Goal: Task Accomplishment & Management: Use online tool/utility

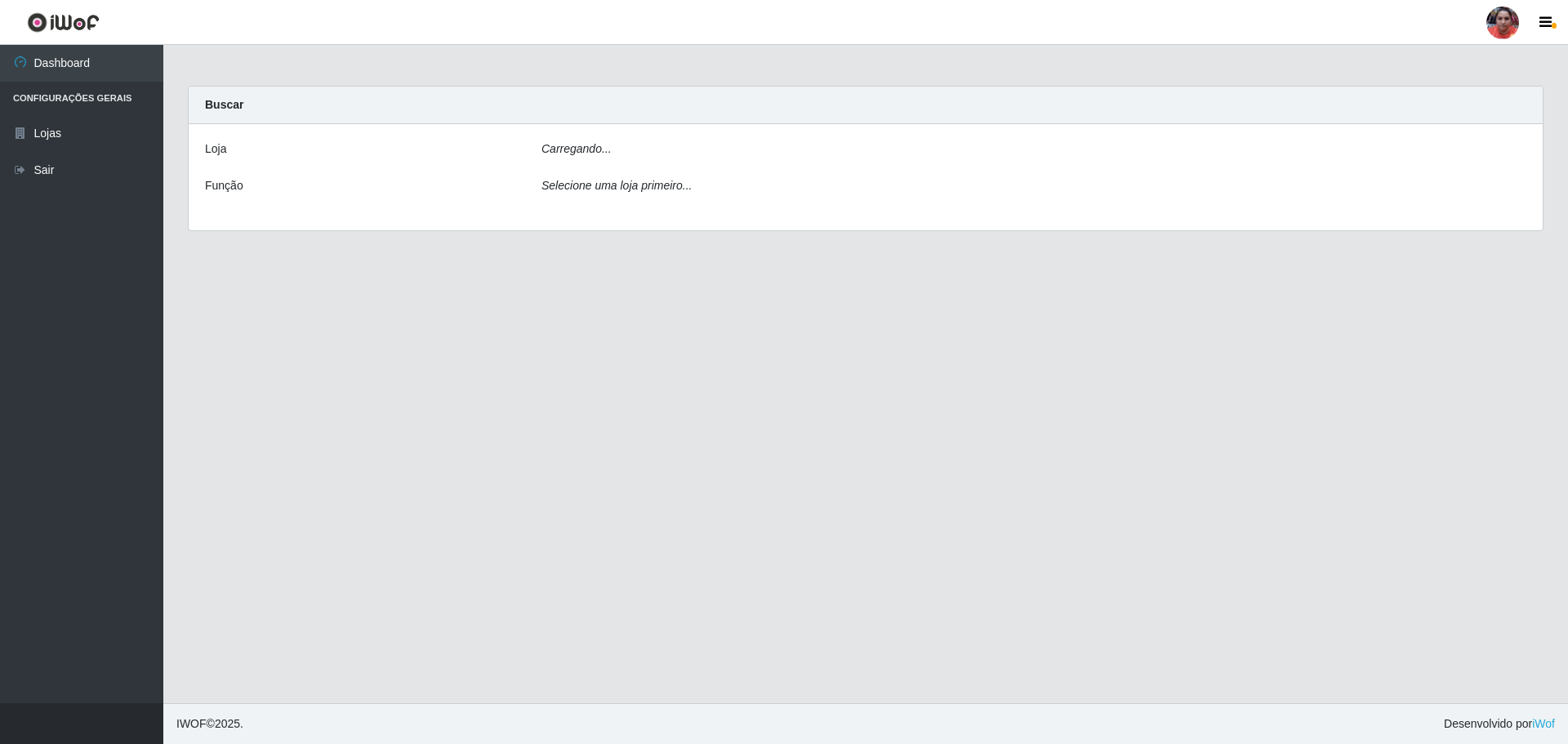
click at [657, 139] on div "[PERSON_NAME]... Função Selecione uma loja primeiro..." at bounding box center [866, 176] width 1354 height 106
click at [656, 146] on div "Carregando..." at bounding box center [1034, 151] width 1009 height 24
click at [620, 146] on div "Carregando..." at bounding box center [1034, 151] width 1009 height 24
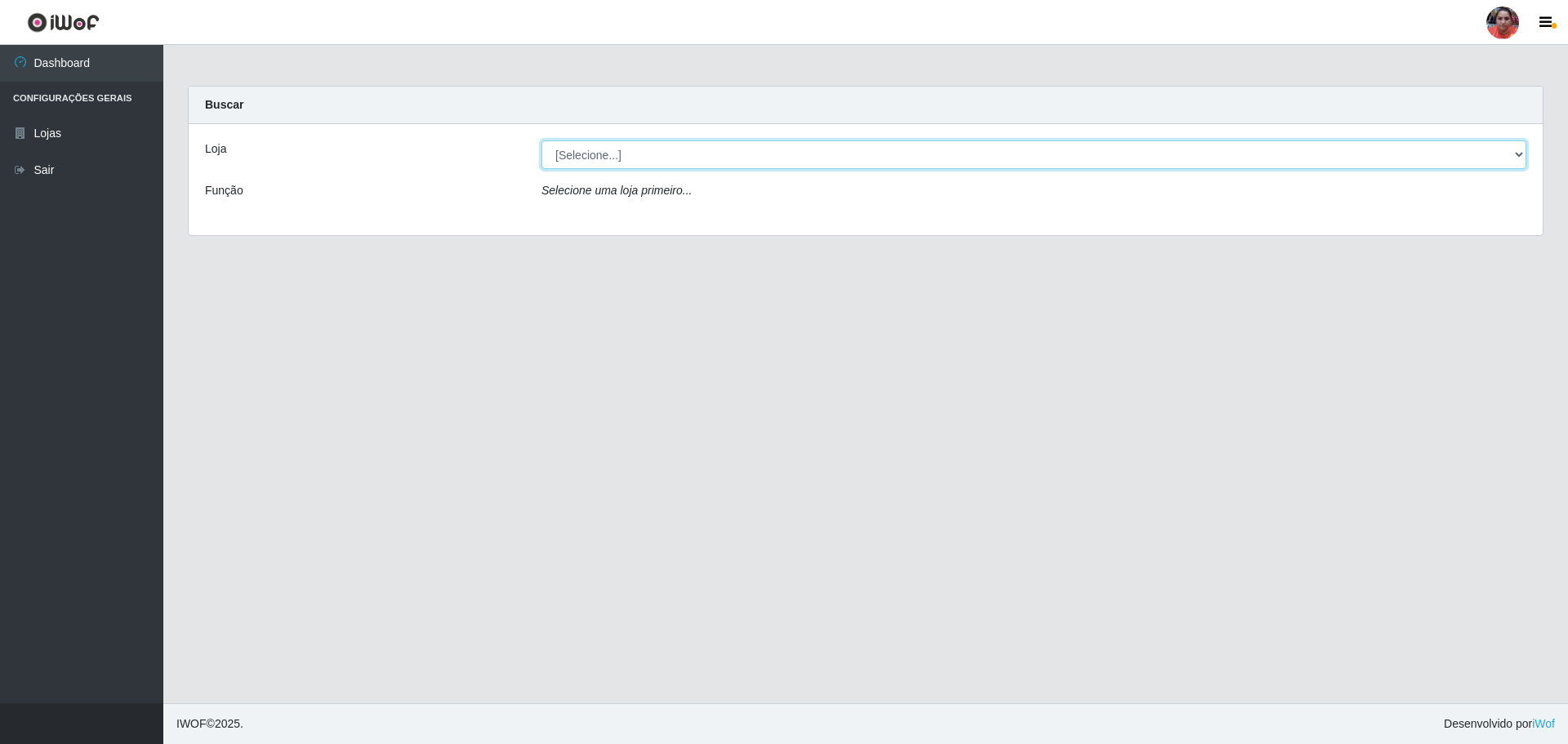
click at [652, 151] on select "[Selecione...] Mar Vermelho - Loja 05" at bounding box center [1033, 154] width 985 height 29
select select "252"
click at [541, 140] on select "[Selecione...] Mar Vermelho - Loja 05" at bounding box center [1033, 154] width 985 height 29
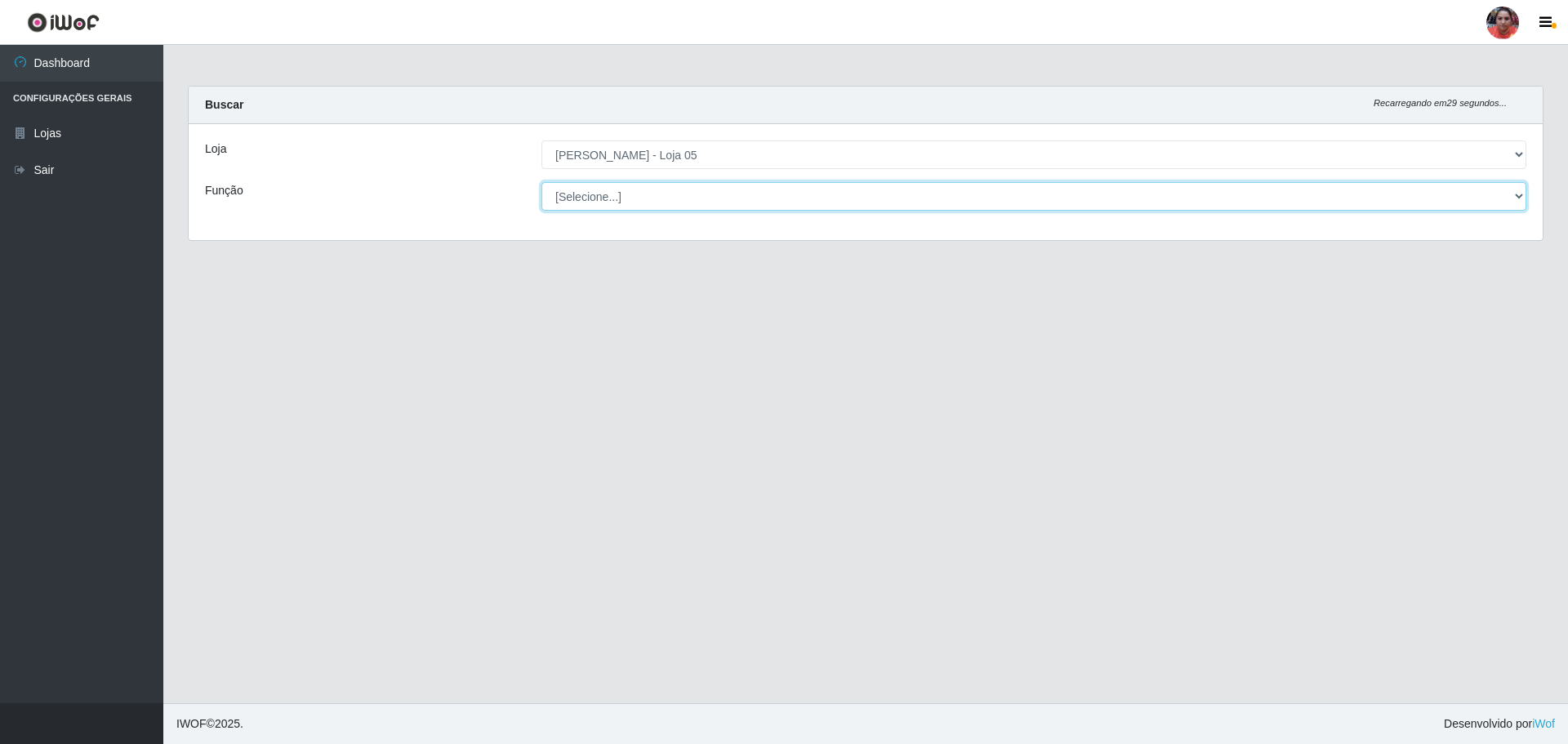
click at [699, 202] on select "[Selecione...] ASG ASG + ASG ++ Auxiliar de Depósito Auxiliar de Depósito + Aux…" at bounding box center [1033, 197] width 985 height 29
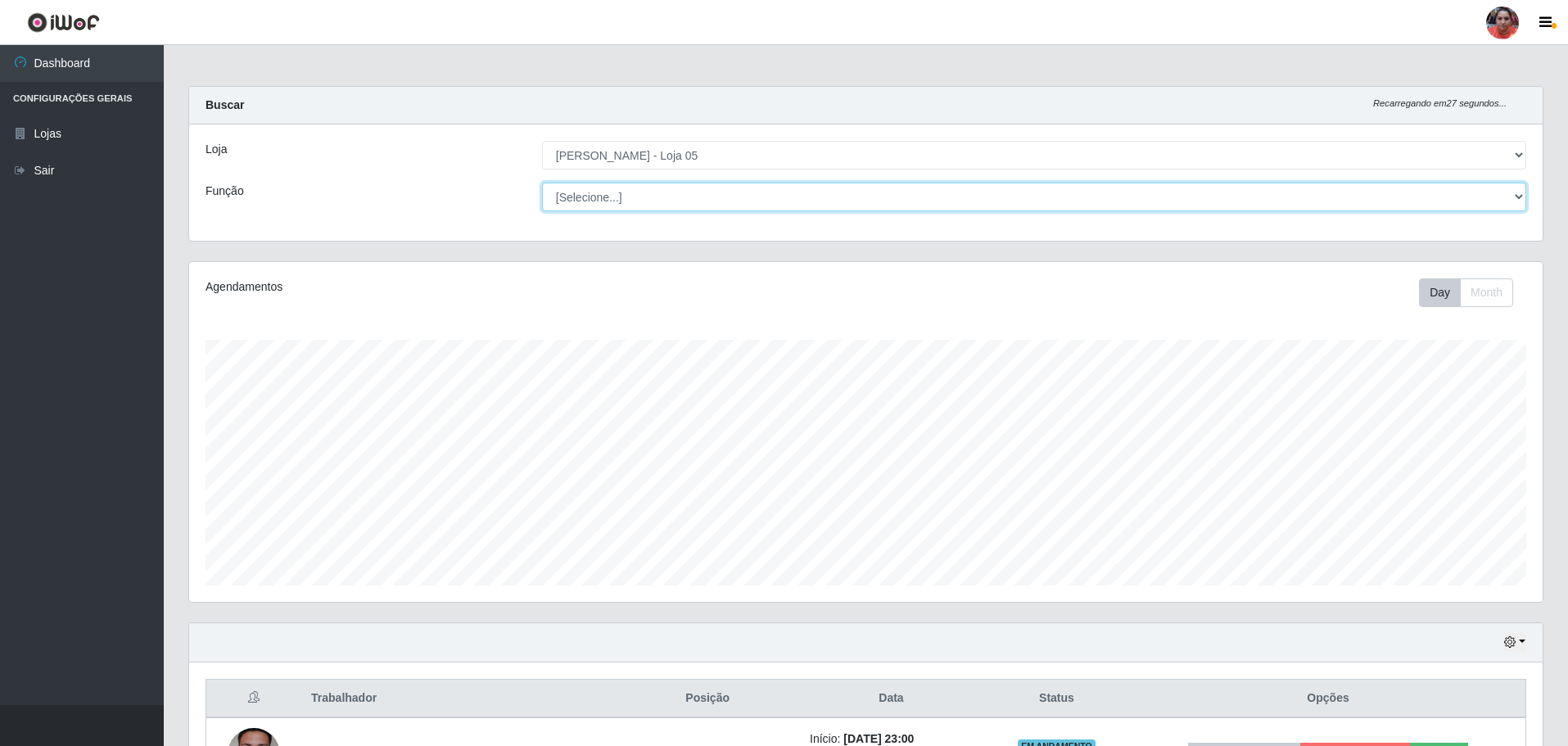
scroll to position [339, 1353]
select select "22"
click at [543, 183] on select "[Selecione...] ASG ASG + ASG ++ Auxiliar de Depósito Auxiliar de Depósito + Aux…" at bounding box center [1034, 197] width 984 height 29
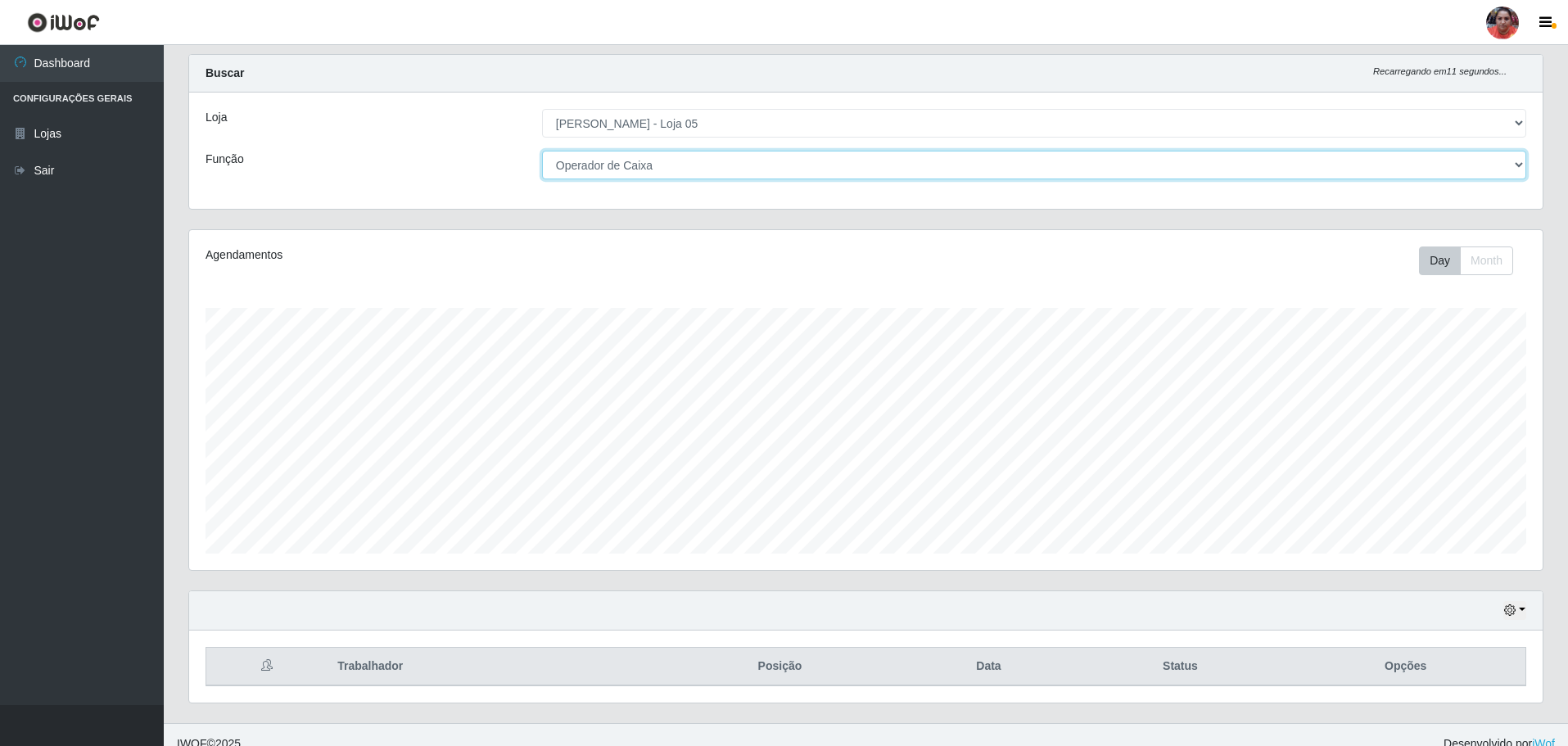
scroll to position [50, 0]
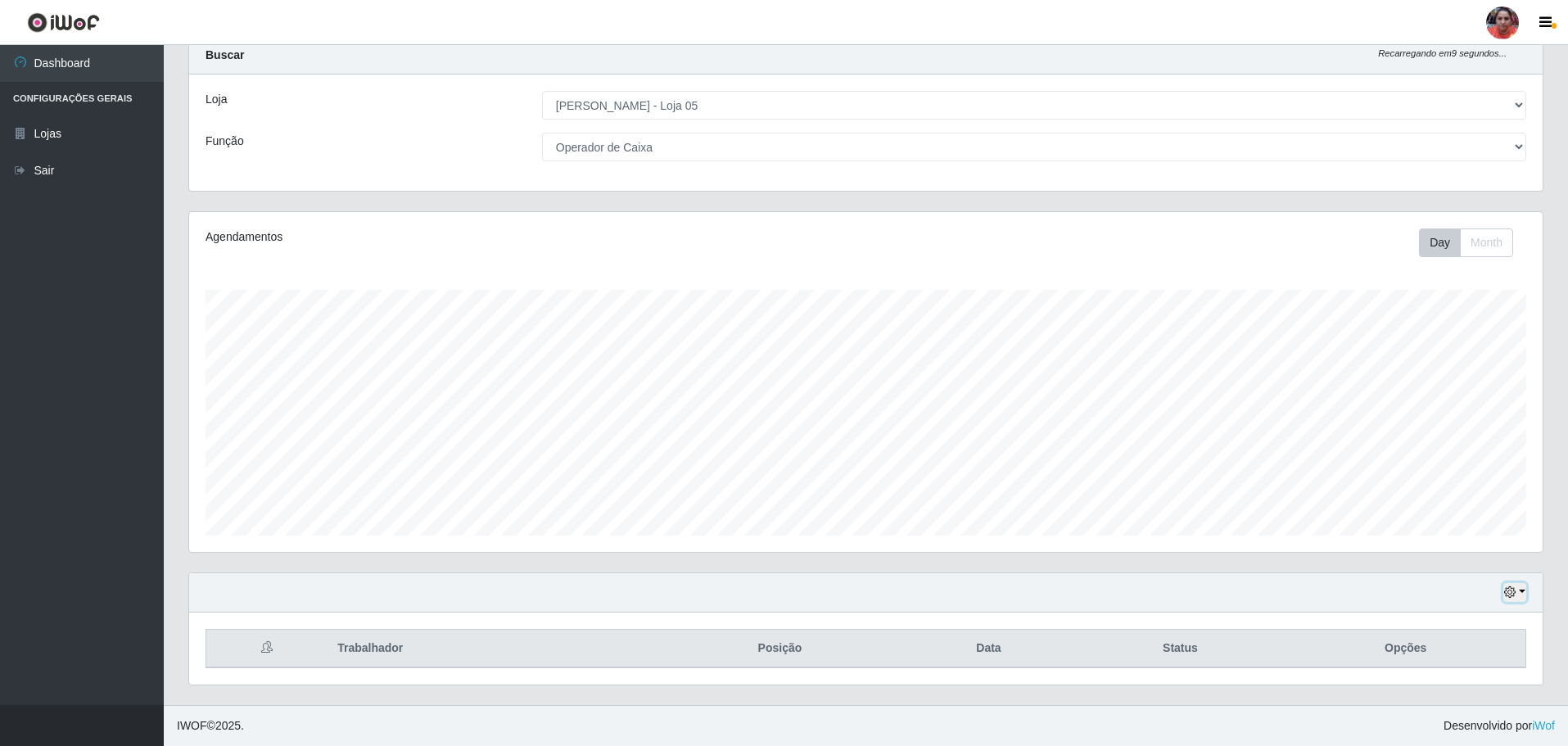
click at [1518, 595] on button "button" at bounding box center [1515, 592] width 23 height 19
click at [1463, 497] on button "3 dias" at bounding box center [1461, 497] width 130 height 35
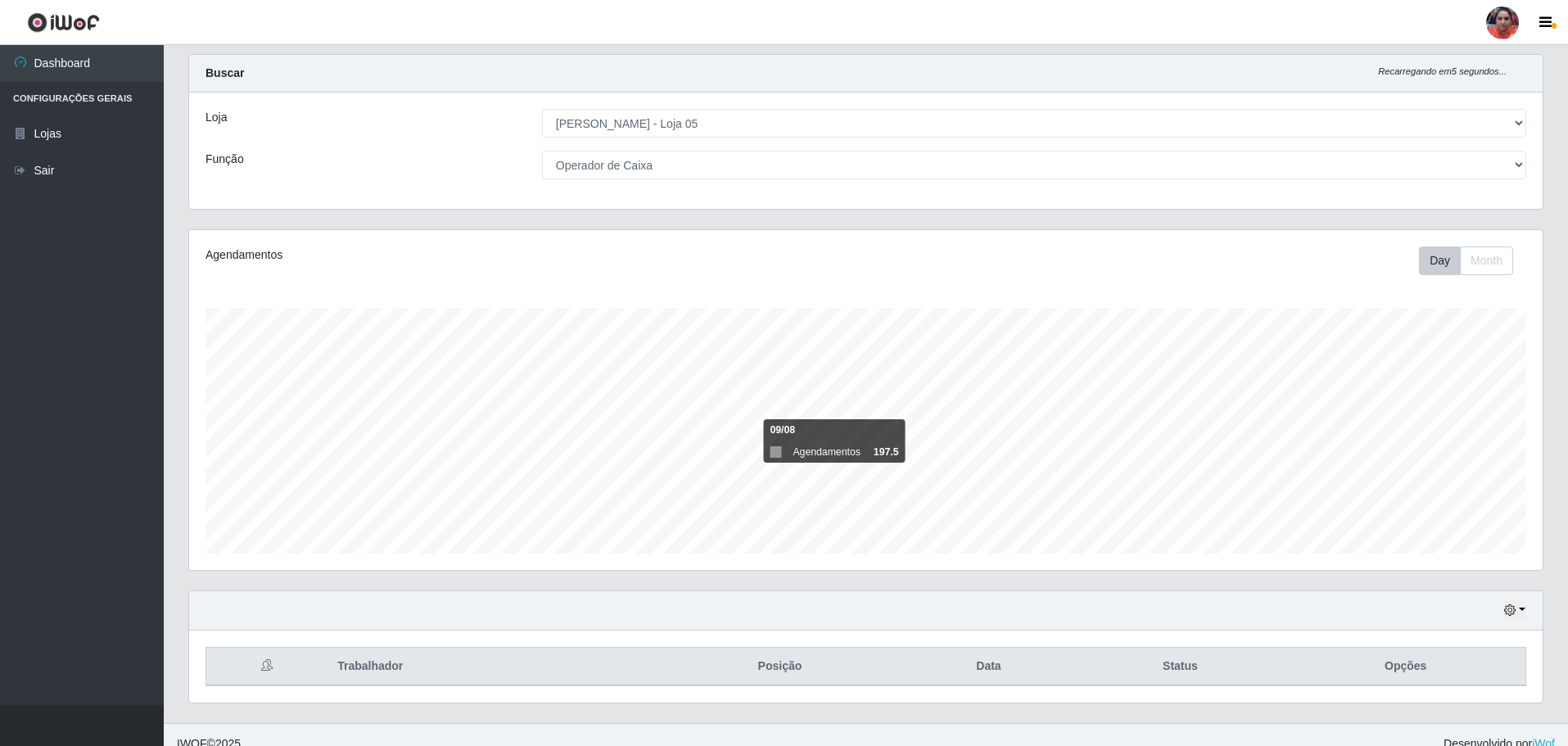
scroll to position [50, 0]
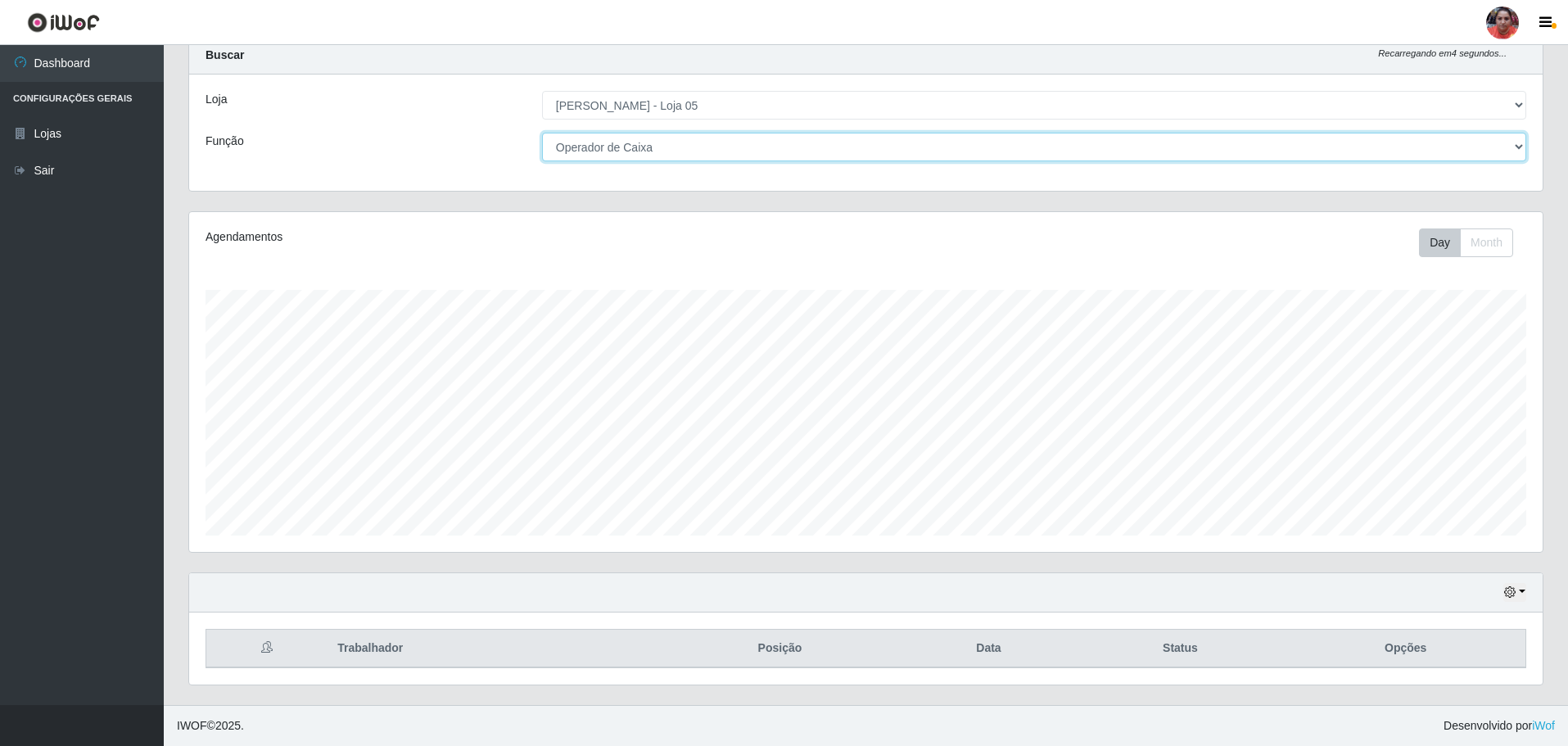
click at [694, 148] on select "[Selecione...] ASG ASG + ASG ++ Auxiliar de Depósito Auxiliar de Depósito + Aux…" at bounding box center [1034, 147] width 984 height 29
click at [543, 133] on select "[Selecione...] ASG ASG + ASG ++ Auxiliar de Depósito Auxiliar de Depósito + Aux…" at bounding box center [1034, 147] width 984 height 29
click at [1518, 584] on button "button" at bounding box center [1515, 592] width 23 height 19
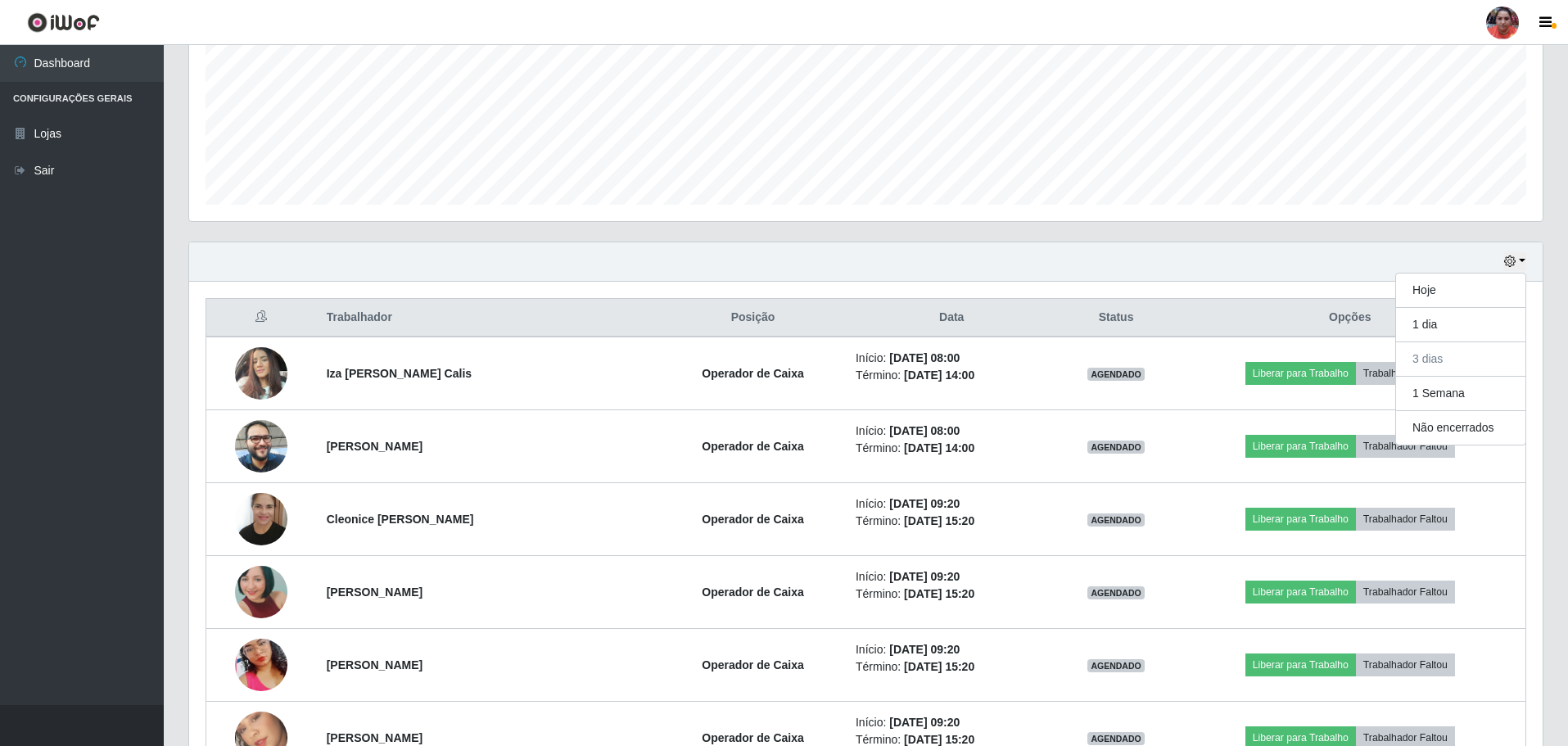
scroll to position [377, 0]
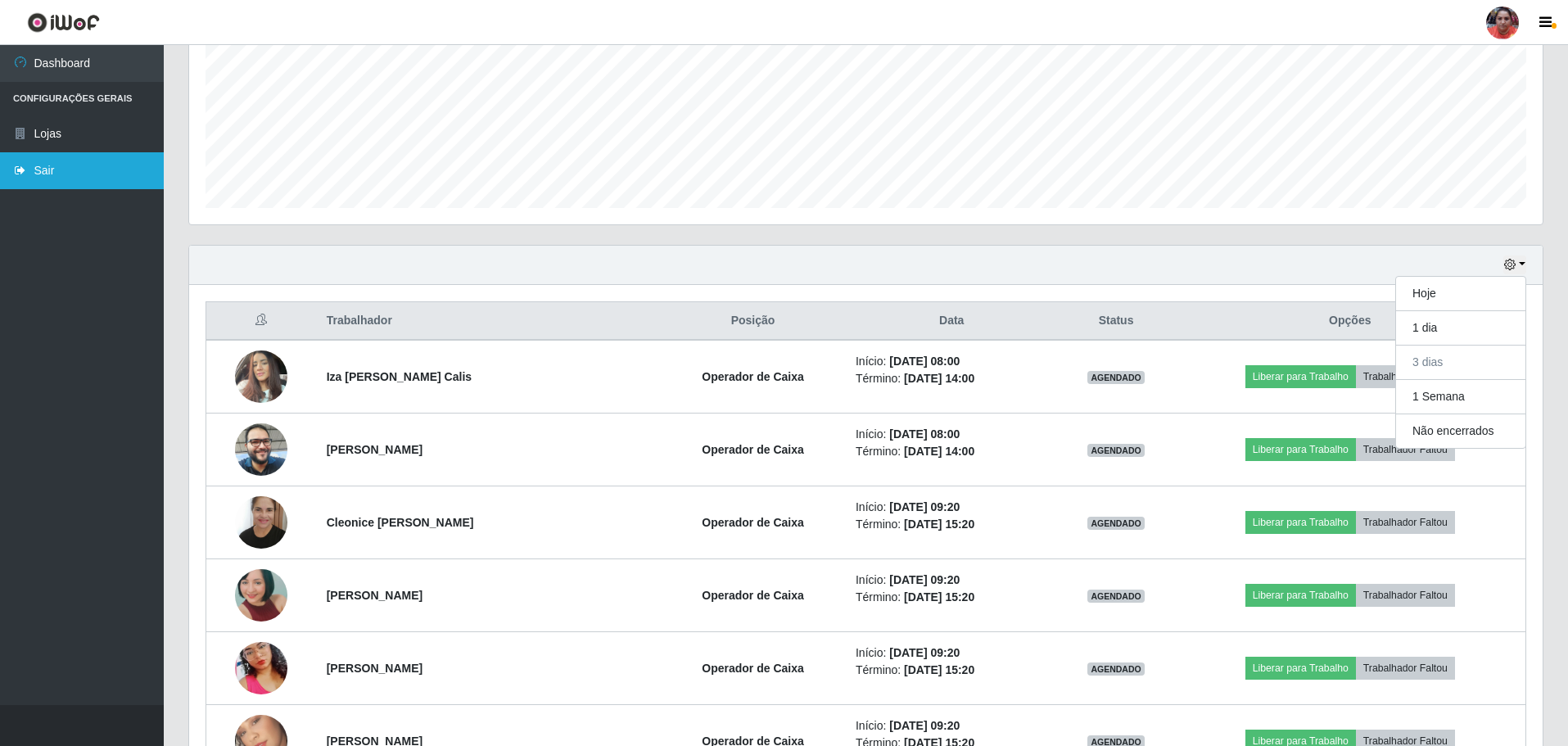
click at [76, 175] on link "Sair" at bounding box center [82, 170] width 164 height 37
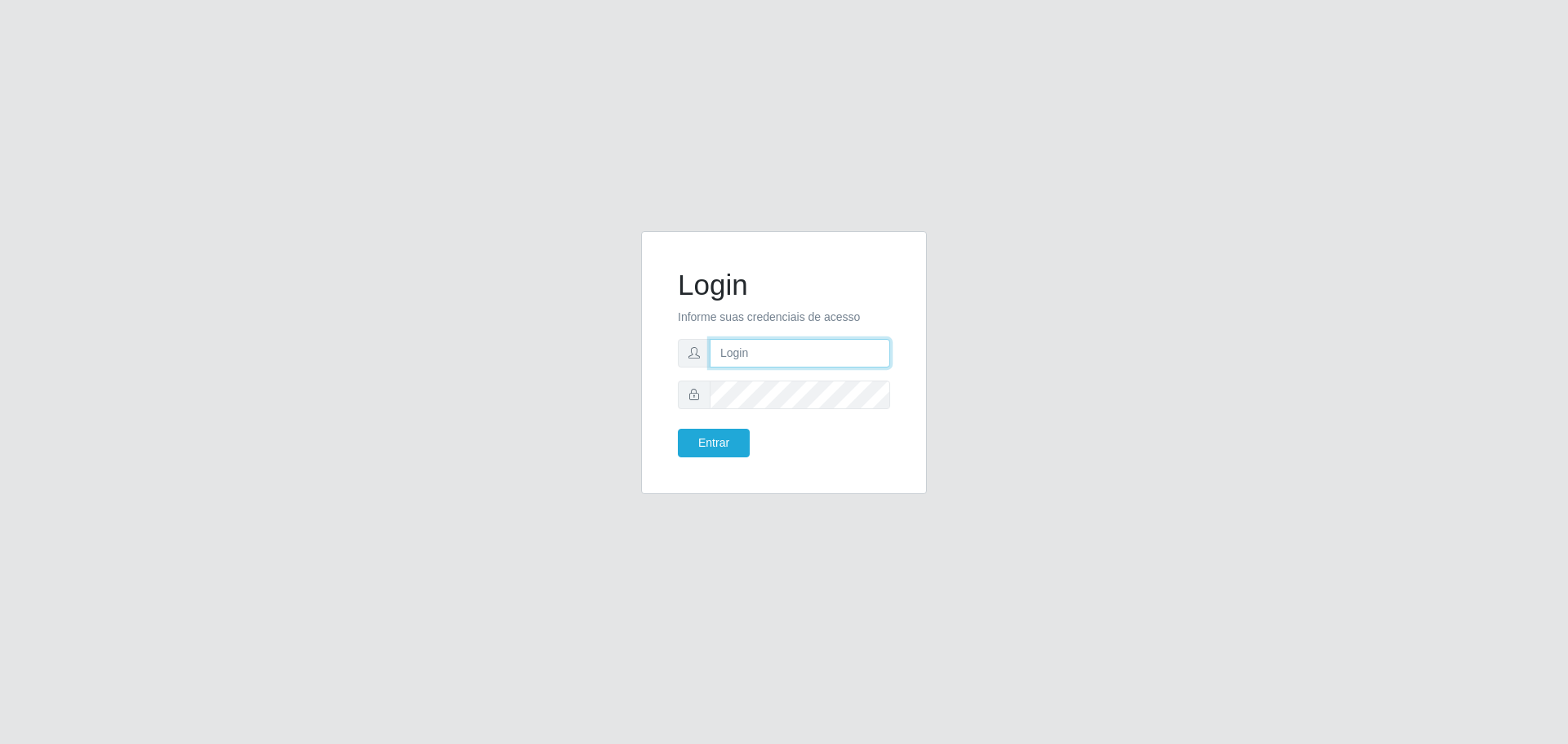
type input "[EMAIL_ADDRESS][DOMAIN_NAME]"
